Goal: Register for event/course

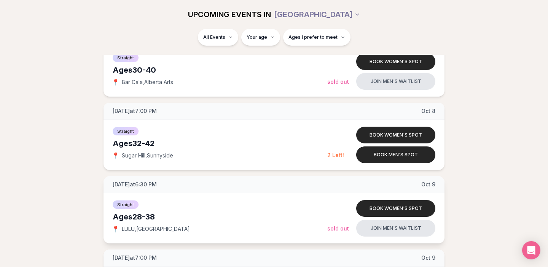
scroll to position [415, 0]
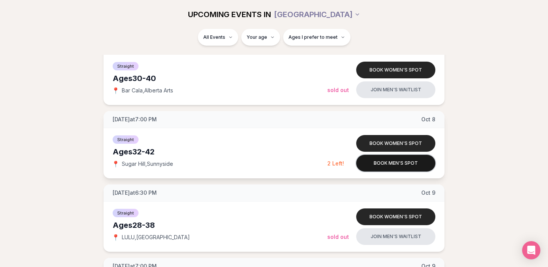
click at [395, 164] on button "Book men's spot" at bounding box center [395, 163] width 79 height 17
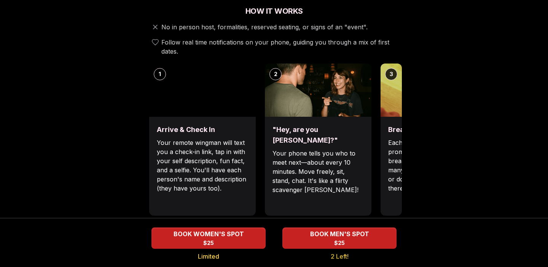
scroll to position [282, 0]
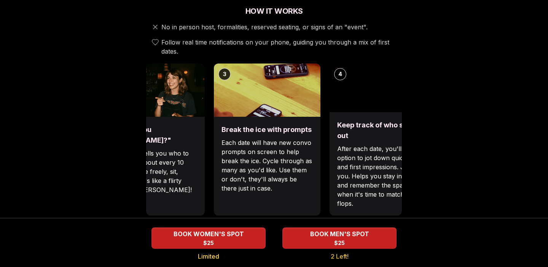
click at [228, 128] on div "Break the ice with prompts Each date will have new convo prompts on screen to h…" at bounding box center [267, 166] width 107 height 99
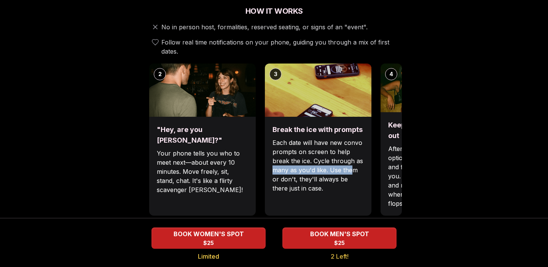
drag, startPoint x: 378, startPoint y: 158, endPoint x: 351, endPoint y: 158, distance: 27.0
click at [351, 158] on div "1 Arrive & Check In Your remote wingman will text you a check-in link, tap in w…" at bounding box center [274, 140] width 256 height 152
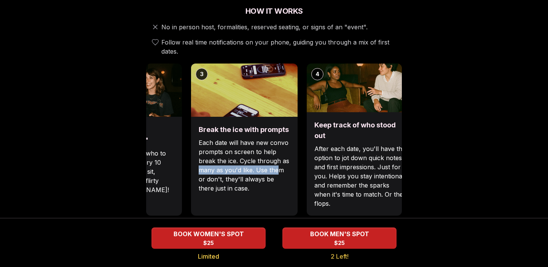
click at [256, 179] on p "Each date will have new convo prompts on screen to help break the ice. Cycle th…" at bounding box center [244, 165] width 91 height 55
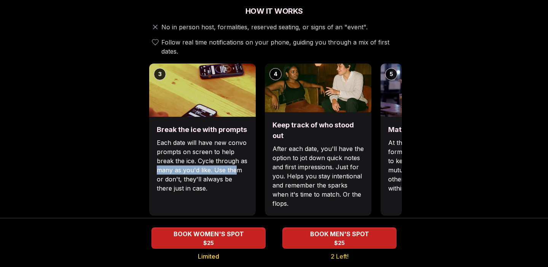
click at [223, 190] on div "Break the ice with prompts Each date will have new convo prompts on screen to h…" at bounding box center [202, 166] width 107 height 99
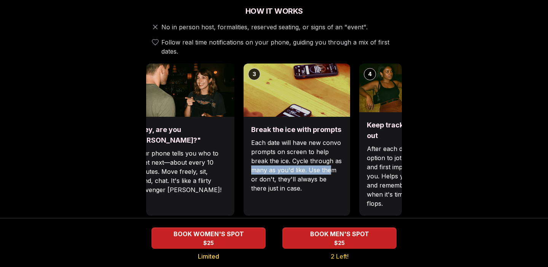
click at [479, 140] on div "Luvvly Speed Dating [DATE] Age Range 32 - 42 Orientation Straight Evening 7:00 …" at bounding box center [274, 231] width 521 height 946
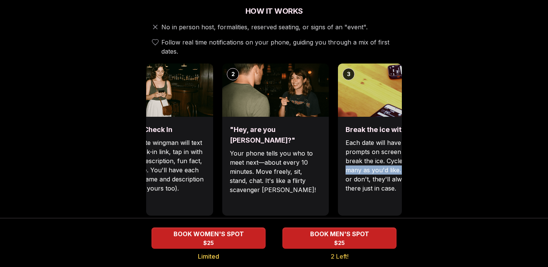
click at [458, 133] on div "Luvvly Speed Dating [DATE] Age Range 32 - 42 Orientation Straight Evening 7:00 …" at bounding box center [274, 231] width 521 height 946
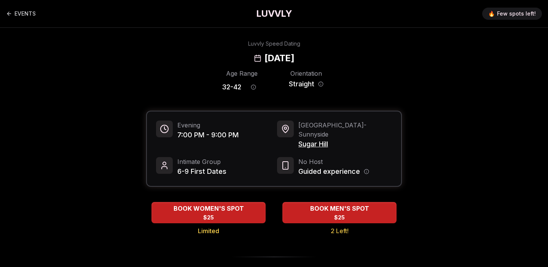
scroll to position [0, 0]
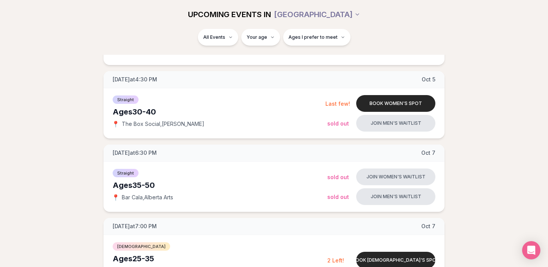
scroll to position [186, 0]
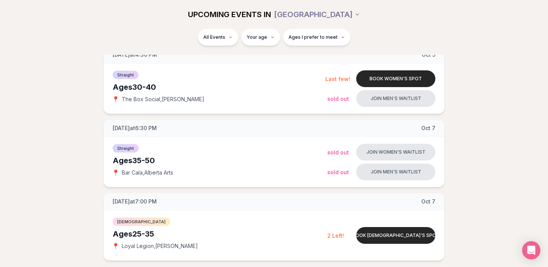
click at [375, 2] on div "UPCOMING EVENTS IN [GEOGRAPHIC_DATA]" at bounding box center [274, 14] width 439 height 29
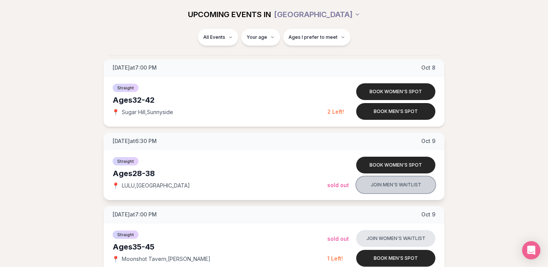
scroll to position [468, 0]
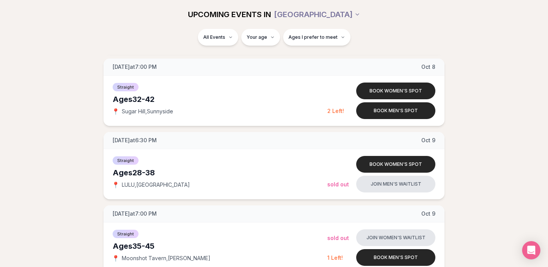
click at [229, 0] on div "UPCOMING EVENTS IN [GEOGRAPHIC_DATA]" at bounding box center [274, 14] width 439 height 29
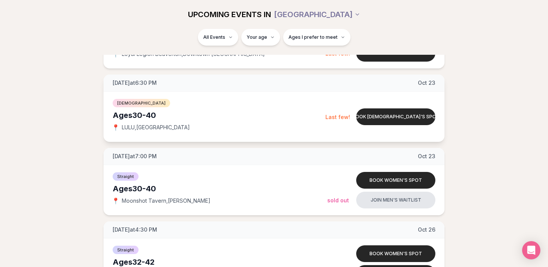
scroll to position [1631, 0]
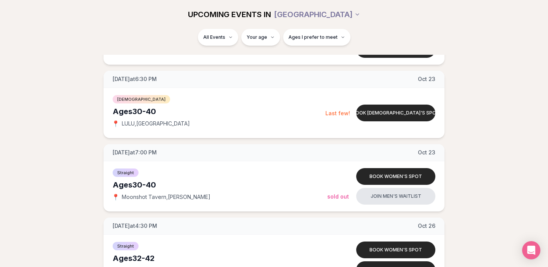
click at [209, 0] on div "UPCOMING EVENTS IN [GEOGRAPHIC_DATA]" at bounding box center [274, 14] width 439 height 29
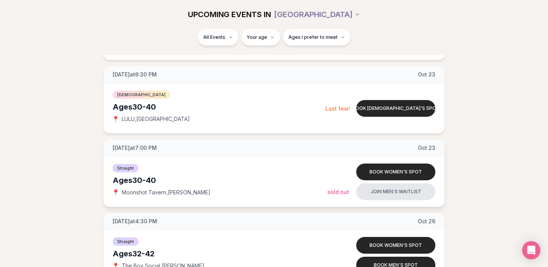
scroll to position [1636, 0]
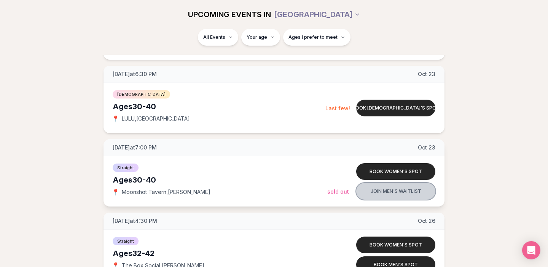
click at [387, 193] on button "Join men's waitlist" at bounding box center [395, 191] width 79 height 17
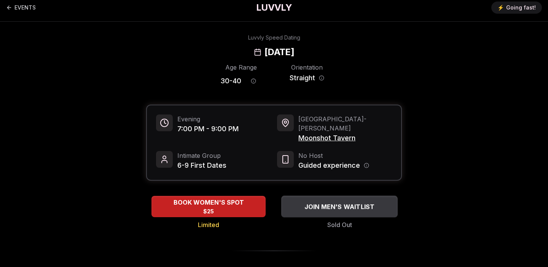
click at [344, 204] on button "JOIN MEN'S WAITLIST" at bounding box center [339, 207] width 116 height 22
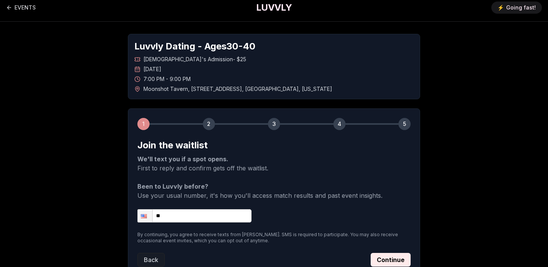
click at [187, 214] on input "**" at bounding box center [194, 215] width 114 height 13
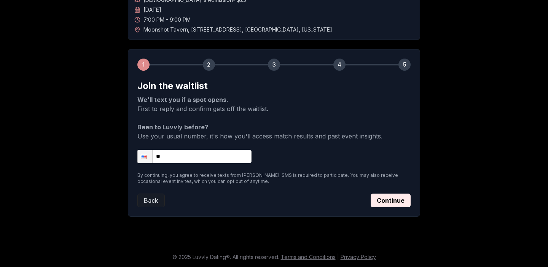
scroll to position [65, 0]
type input "**********"
click at [400, 198] on button "Continue" at bounding box center [391, 201] width 40 height 14
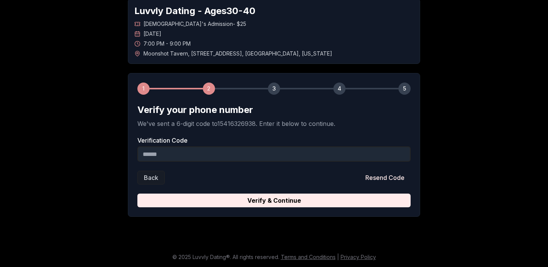
scroll to position [41, 0]
click at [309, 156] on input "Verification Code" at bounding box center [273, 154] width 273 height 15
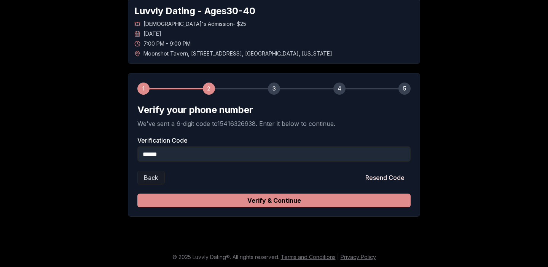
type input "******"
click at [322, 201] on button "Verify & Continue" at bounding box center [273, 201] width 273 height 14
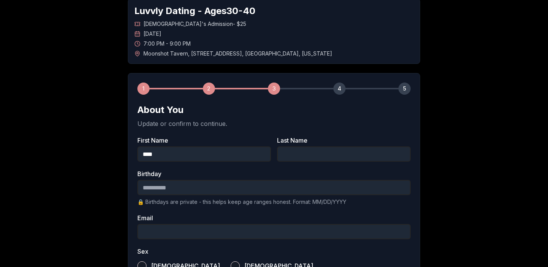
type input "****"
type input "********"
type input "**********"
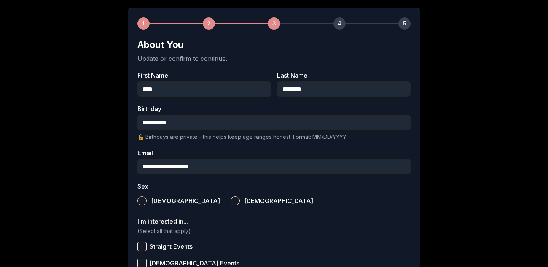
scroll to position [123, 0]
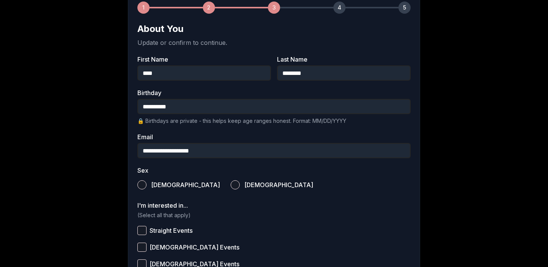
click at [142, 182] on button "[DEMOGRAPHIC_DATA]" at bounding box center [141, 184] width 9 height 9
click at [147, 210] on div "I'm interested in... (Select all that apply) Straight Events [DEMOGRAPHIC_DATA]…" at bounding box center [273, 255] width 273 height 104
click at [144, 226] on button "Straight Events" at bounding box center [141, 230] width 9 height 9
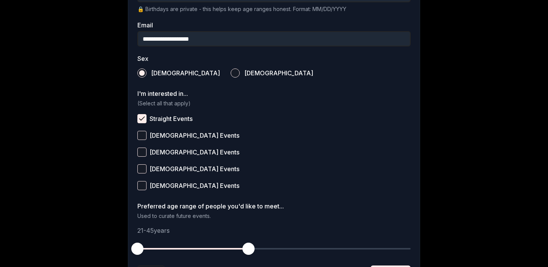
scroll to position [287, 0]
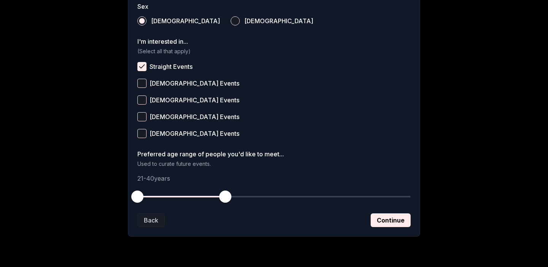
drag, startPoint x: 249, startPoint y: 200, endPoint x: 225, endPoint y: 199, distance: 23.6
click at [225, 199] on span "button" at bounding box center [225, 197] width 12 height 12
drag, startPoint x: 136, startPoint y: 198, endPoint x: 169, endPoint y: 198, distance: 33.9
click at [169, 198] on span "button" at bounding box center [170, 197] width 12 height 12
drag, startPoint x: 226, startPoint y: 198, endPoint x: 218, endPoint y: 198, distance: 8.4
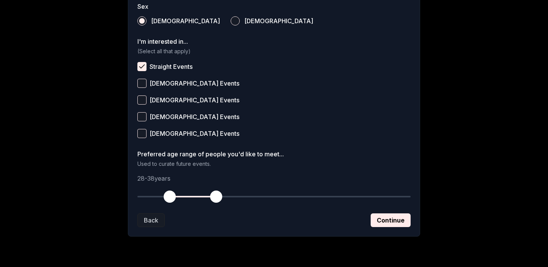
click at [218, 198] on span "button" at bounding box center [216, 197] width 12 height 12
click at [384, 222] on button "Continue" at bounding box center [391, 221] width 40 height 14
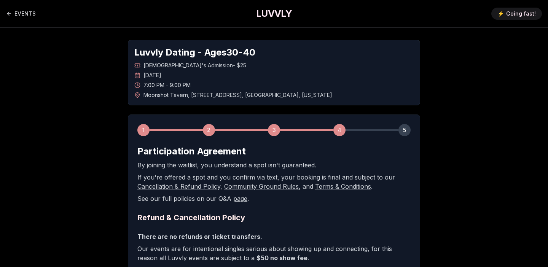
scroll to position [159, 0]
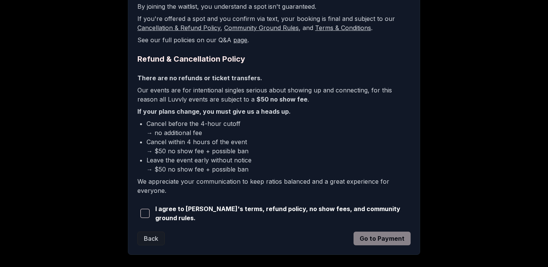
click at [146, 218] on button "button" at bounding box center [144, 213] width 15 height 17
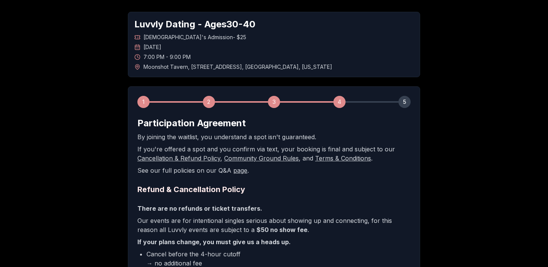
scroll to position [35, 0]
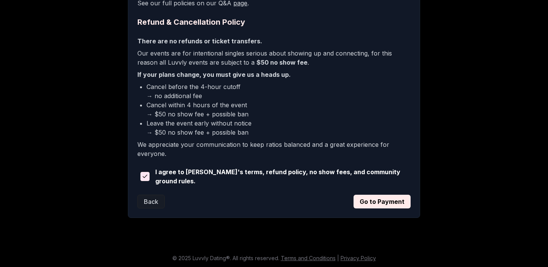
click at [378, 198] on button "Go to Payment" at bounding box center [382, 202] width 57 height 14
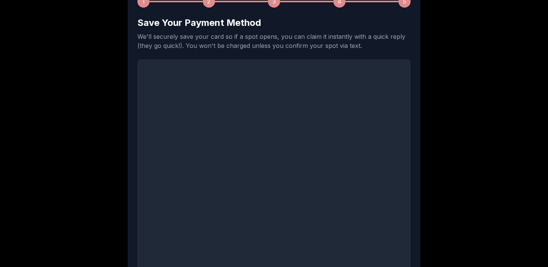
scroll to position [265, 0]
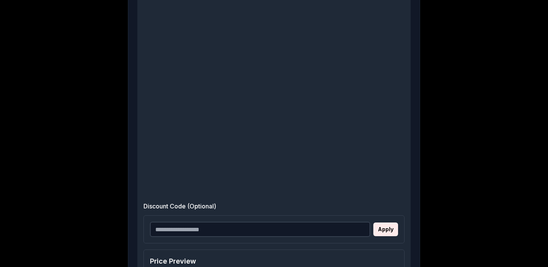
click at [118, 104] on div "Luvvly Dating - Ages [DEMOGRAPHIC_DATA] [DEMOGRAPHIC_DATA]'s Admission - $25 [D…" at bounding box center [274, 71] width 533 height 616
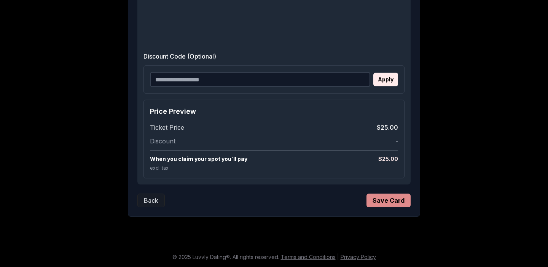
scroll to position [348, 0]
click at [396, 201] on button "Save Card" at bounding box center [389, 201] width 44 height 14
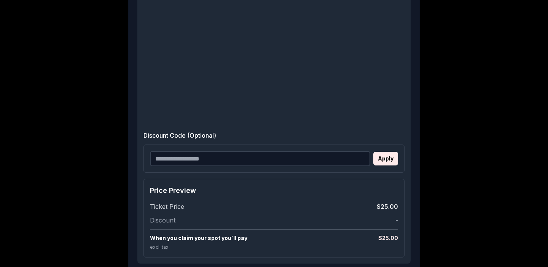
scroll to position [407, 0]
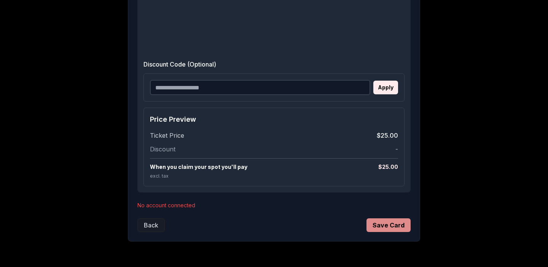
click at [385, 226] on button "Save Card" at bounding box center [389, 226] width 44 height 14
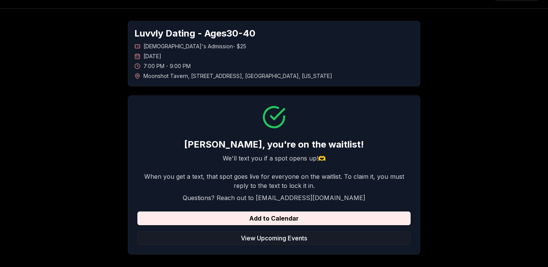
scroll to position [28, 0]
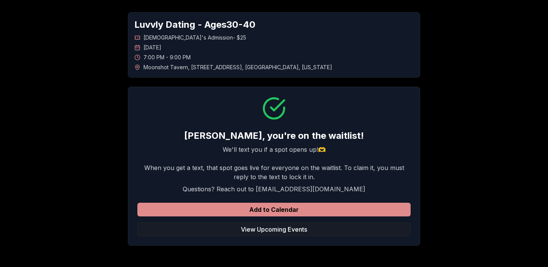
click at [318, 206] on button "Add to Calendar" at bounding box center [273, 210] width 273 height 14
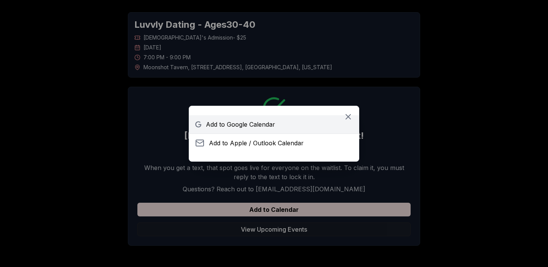
click at [301, 126] on link "Add to Google Calendar" at bounding box center [274, 124] width 170 height 18
